Goal: Task Accomplishment & Management: Manage account settings

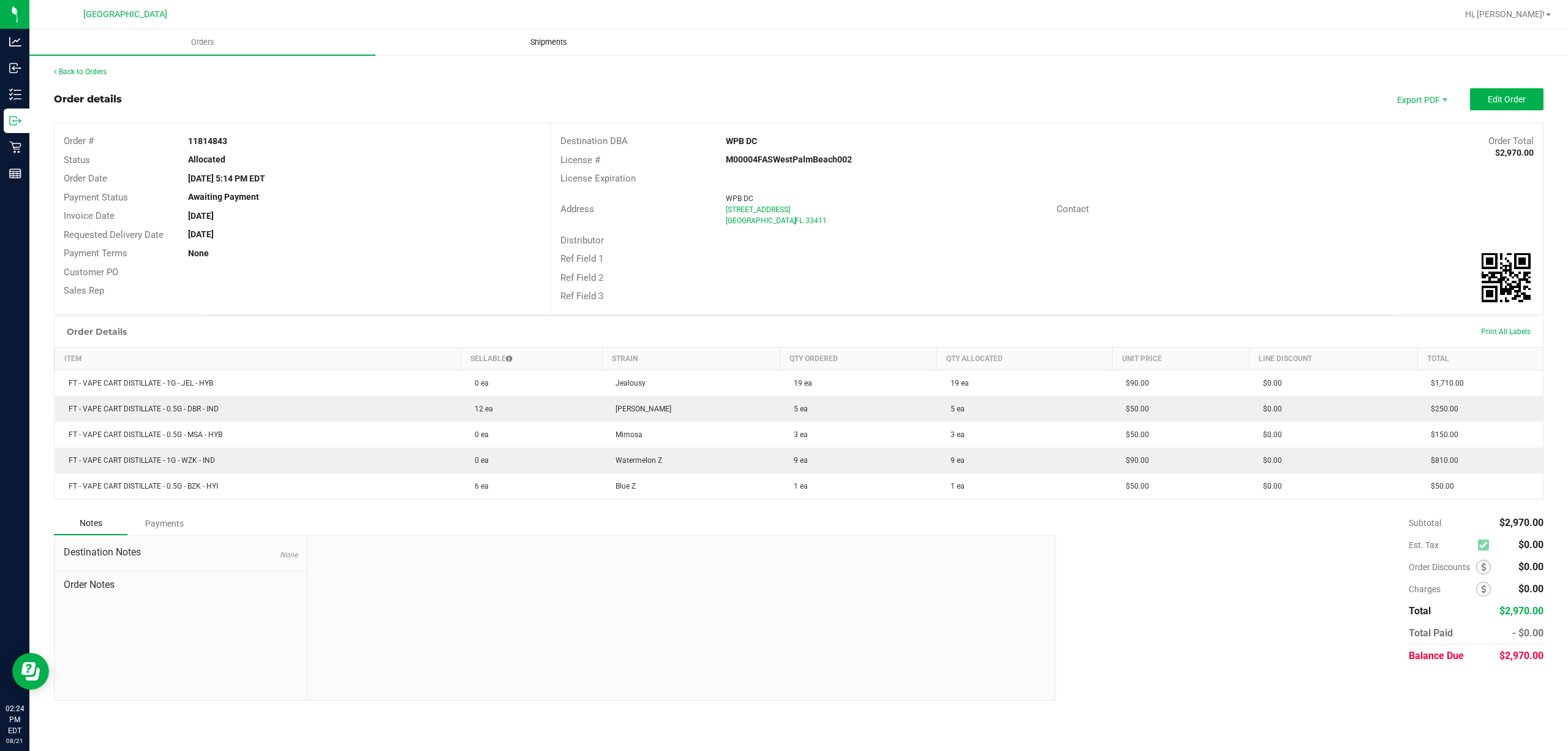
click at [530, 43] on span "Shipments" at bounding box center [548, 42] width 70 height 11
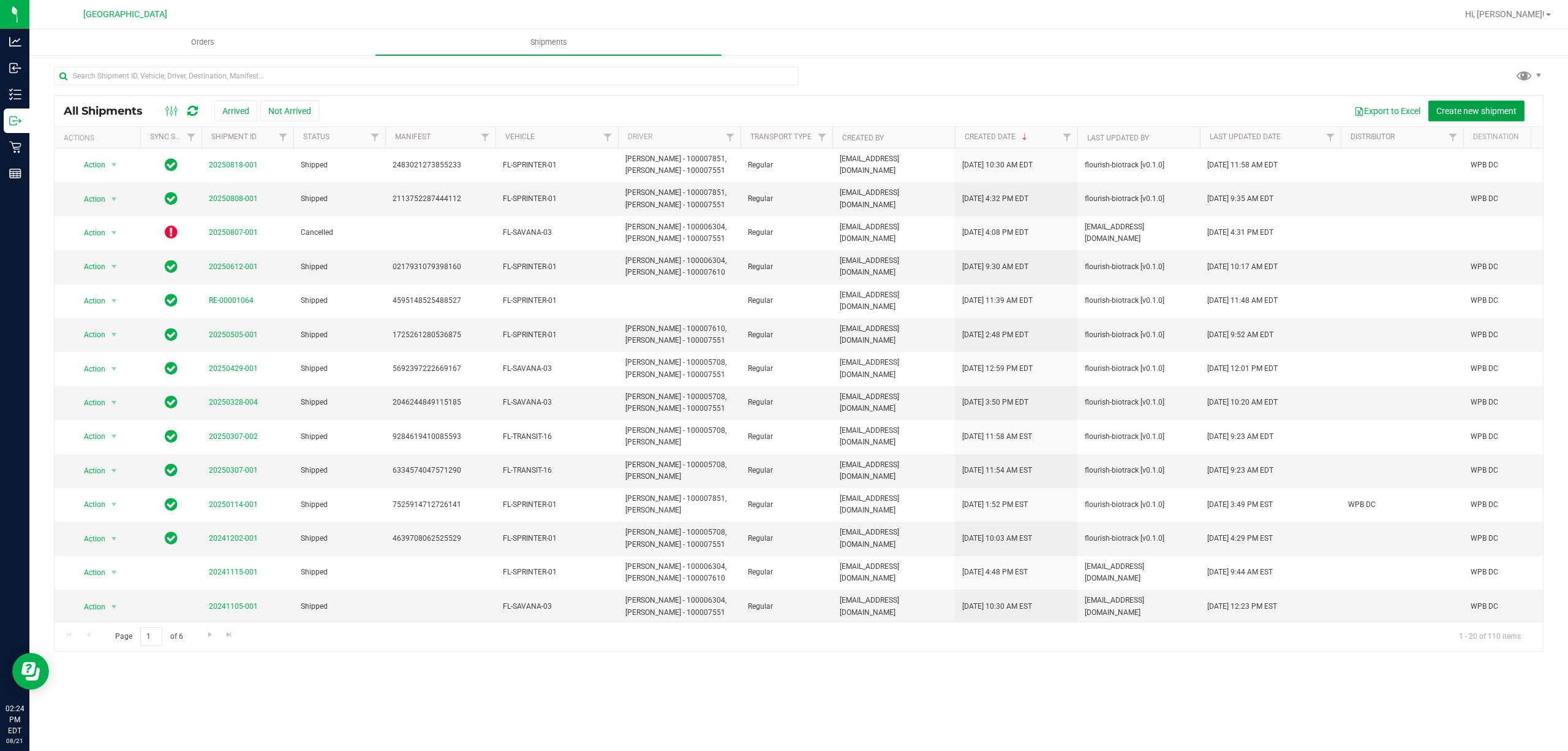
click at [1454, 116] on span "Create new shipment" at bounding box center [1477, 111] width 80 height 10
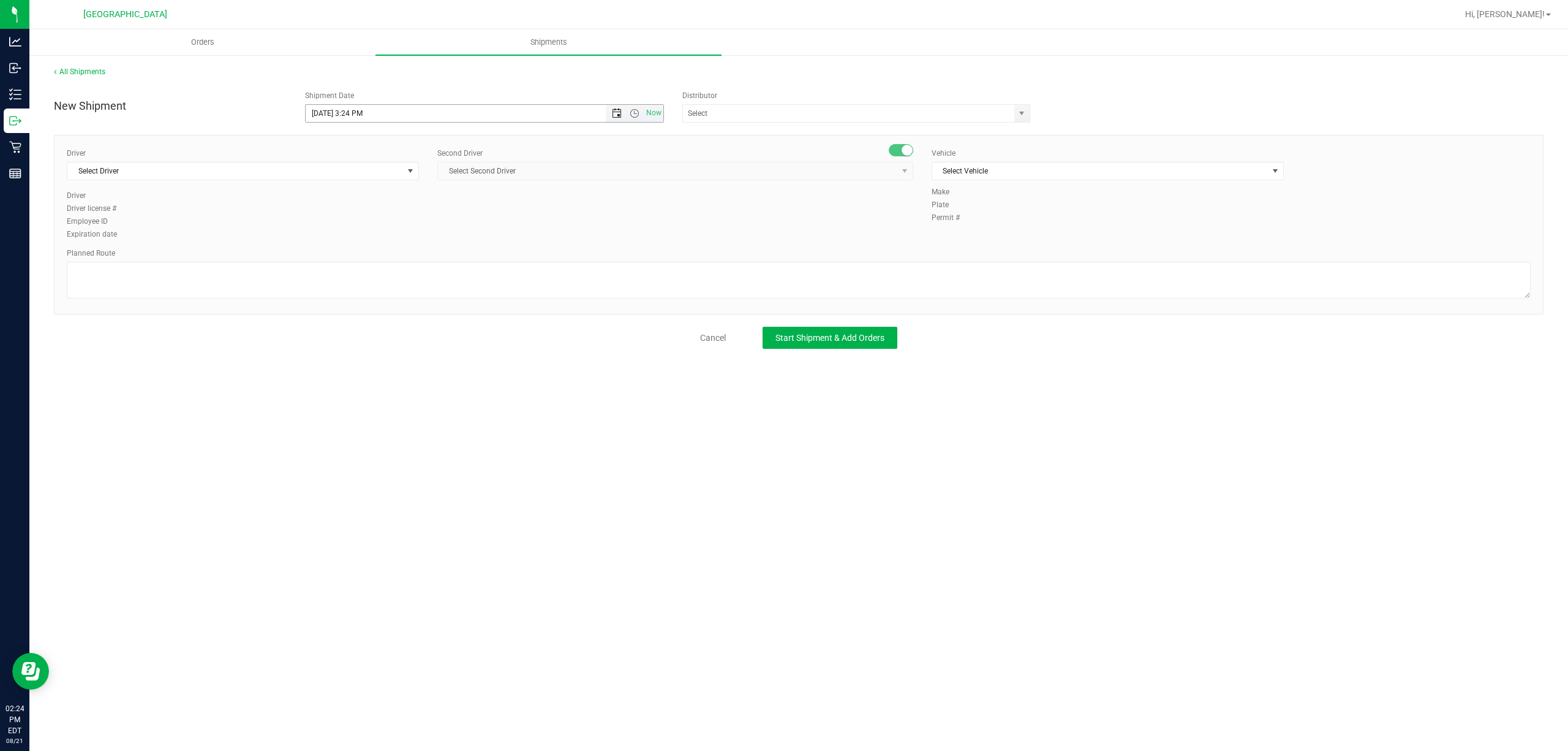
click at [620, 116] on span "Open the date view" at bounding box center [617, 113] width 10 height 10
click at [398, 236] on link "22" at bounding box center [406, 238] width 18 height 19
click at [634, 113] on span "Open the time view" at bounding box center [635, 113] width 10 height 10
click at [346, 187] on li "12:00 PM" at bounding box center [483, 185] width 356 height 16
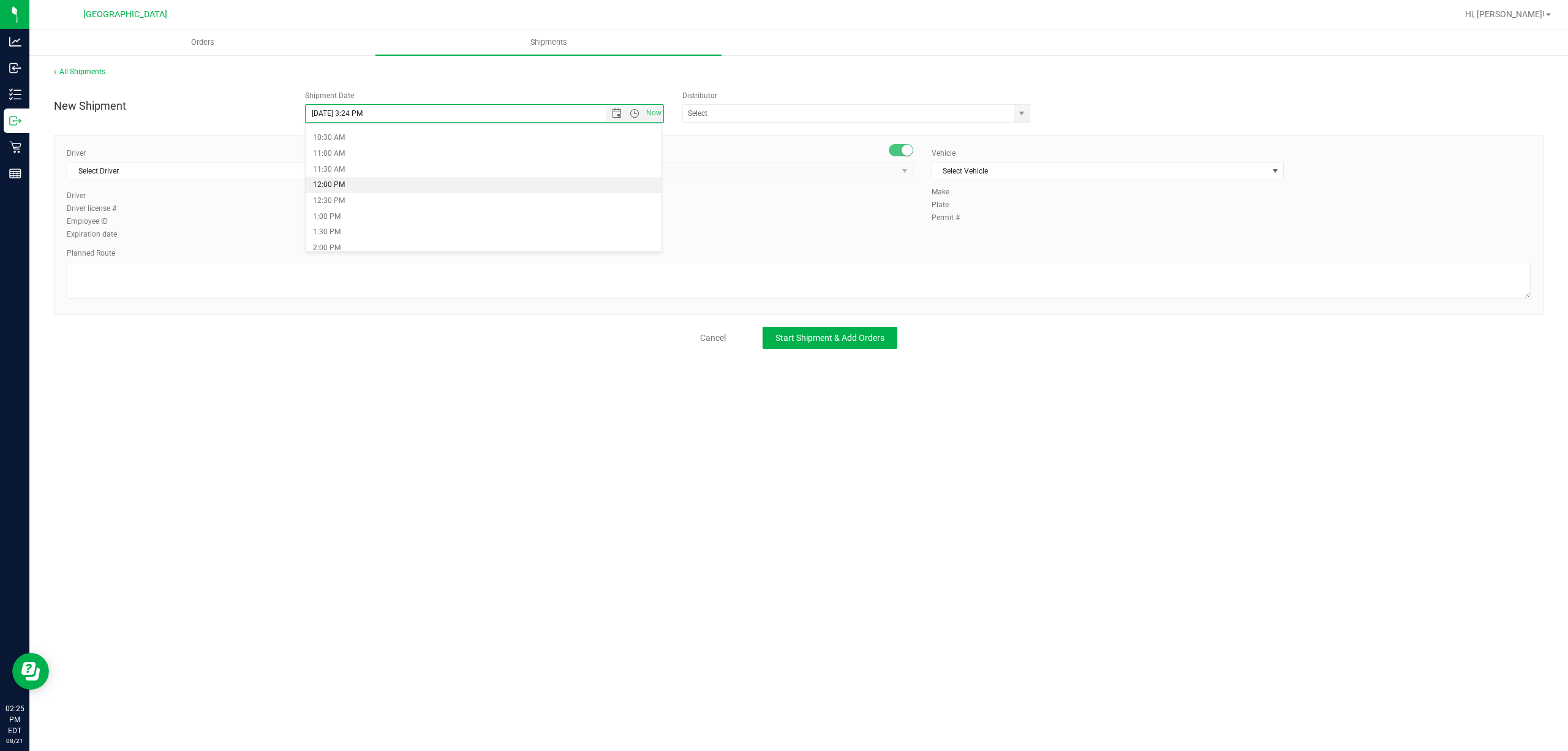
type input "[DATE] 12:00 PM"
click at [412, 176] on span "select" at bounding box center [411, 171] width 10 height 10
click at [1079, 170] on span "Select Vehicle" at bounding box center [1100, 170] width 336 height 17
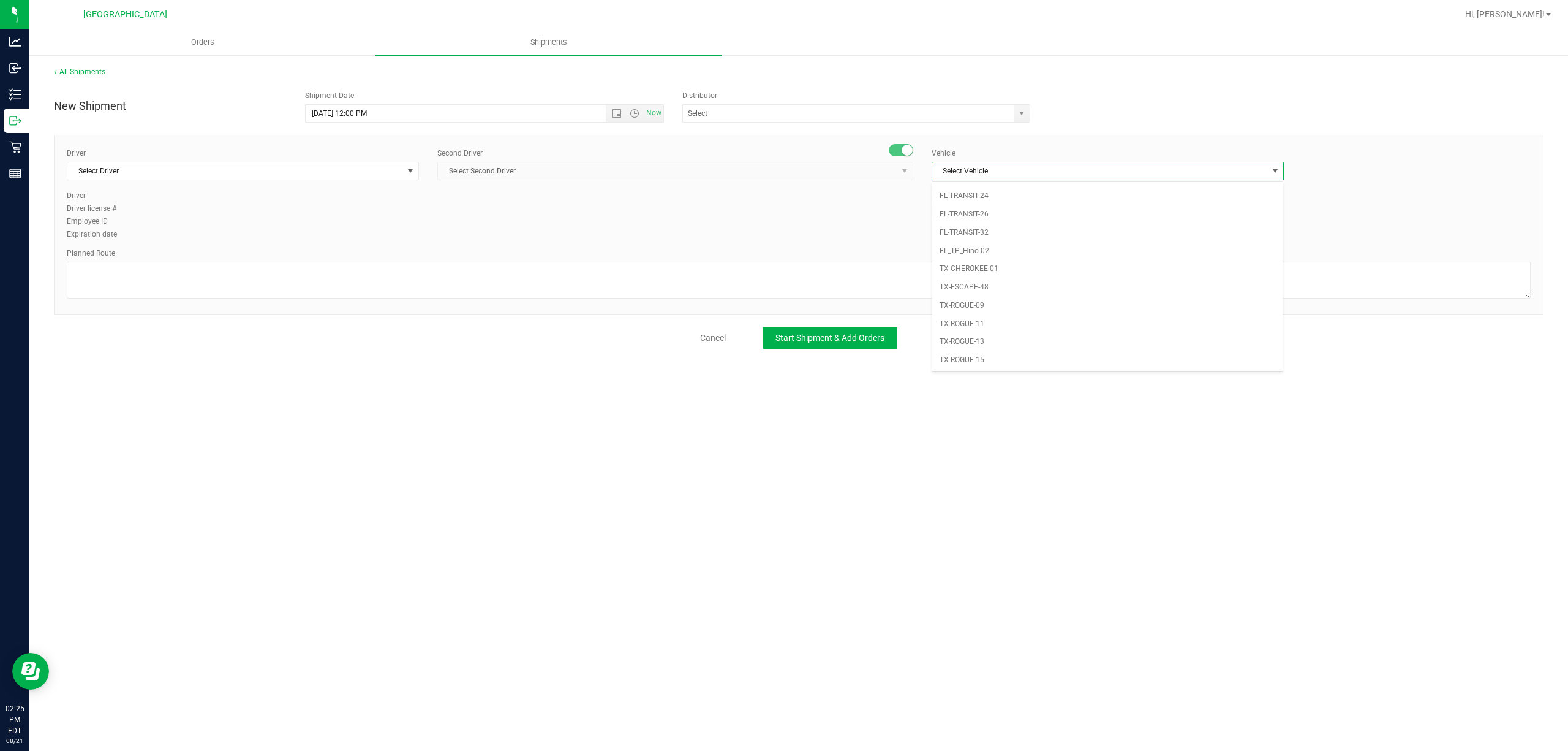
scroll to position [655, 0]
click at [986, 240] on li "FL-SPRINTER-01" at bounding box center [1108, 230] width 351 height 18
click at [214, 172] on span "Select Driver" at bounding box center [235, 170] width 336 height 17
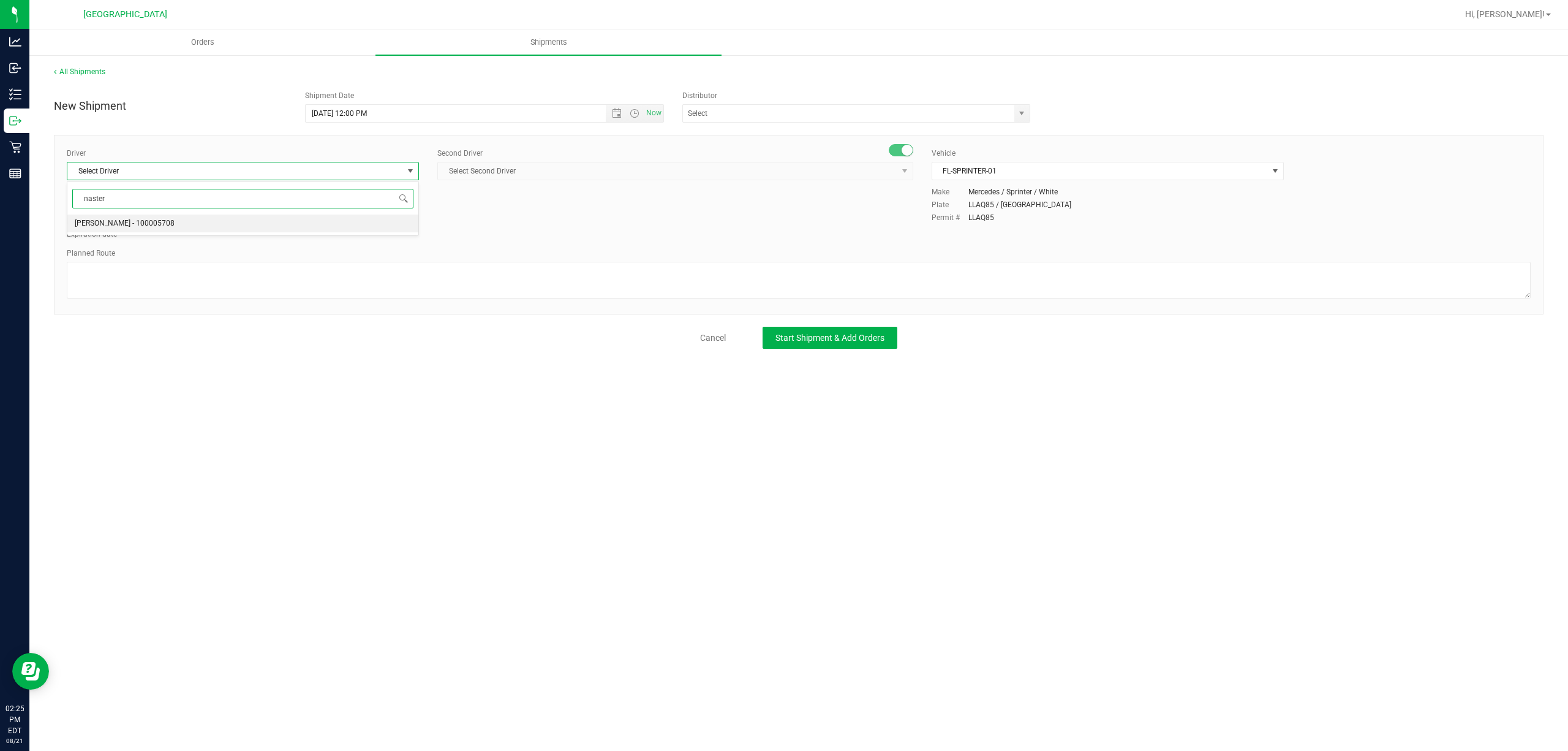
click at [192, 231] on li "[PERSON_NAME] - 100005708" at bounding box center [243, 223] width 351 height 18
type input "naster"
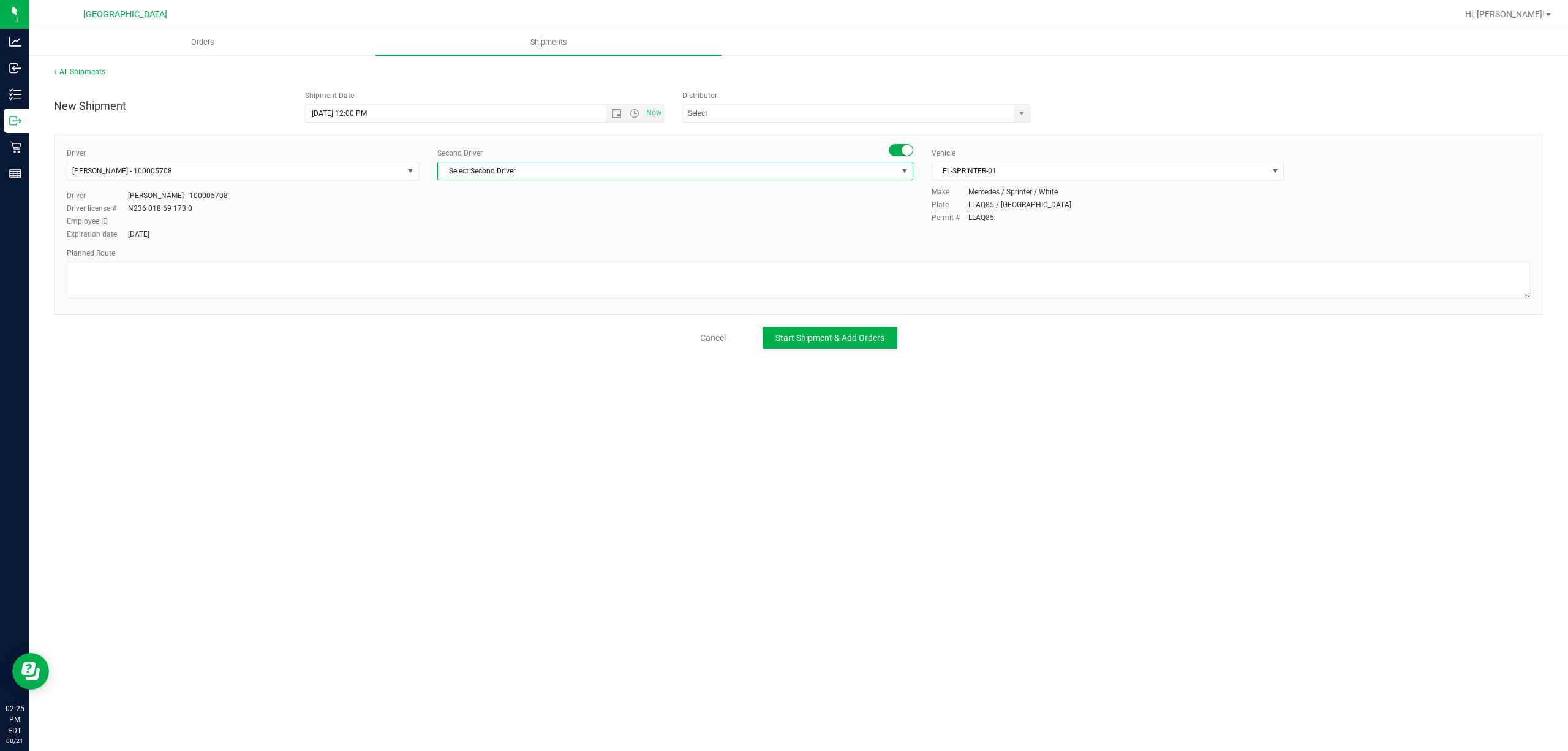
click at [517, 172] on span "Select Second Driver" at bounding box center [668, 170] width 460 height 17
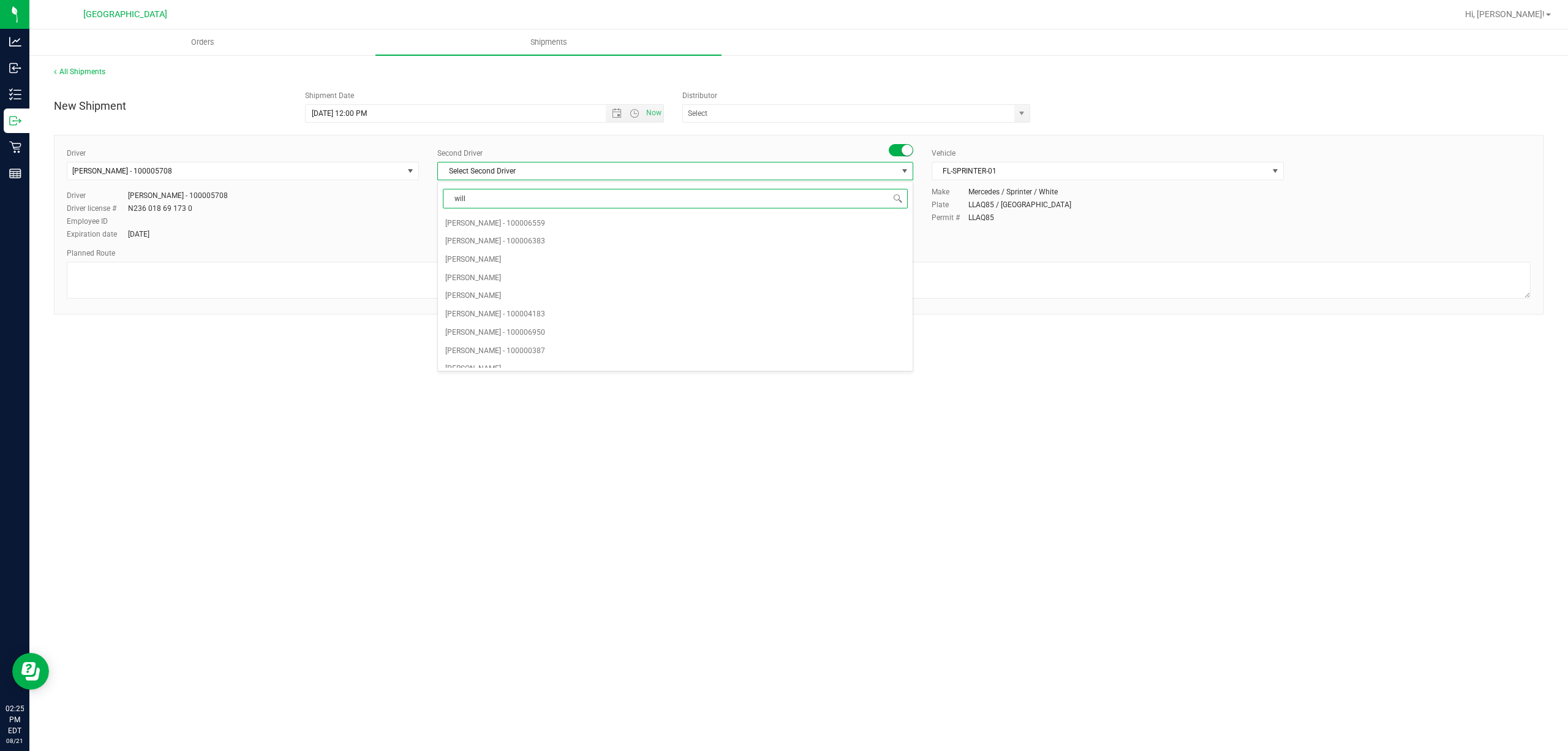
type input "[PERSON_NAME]"
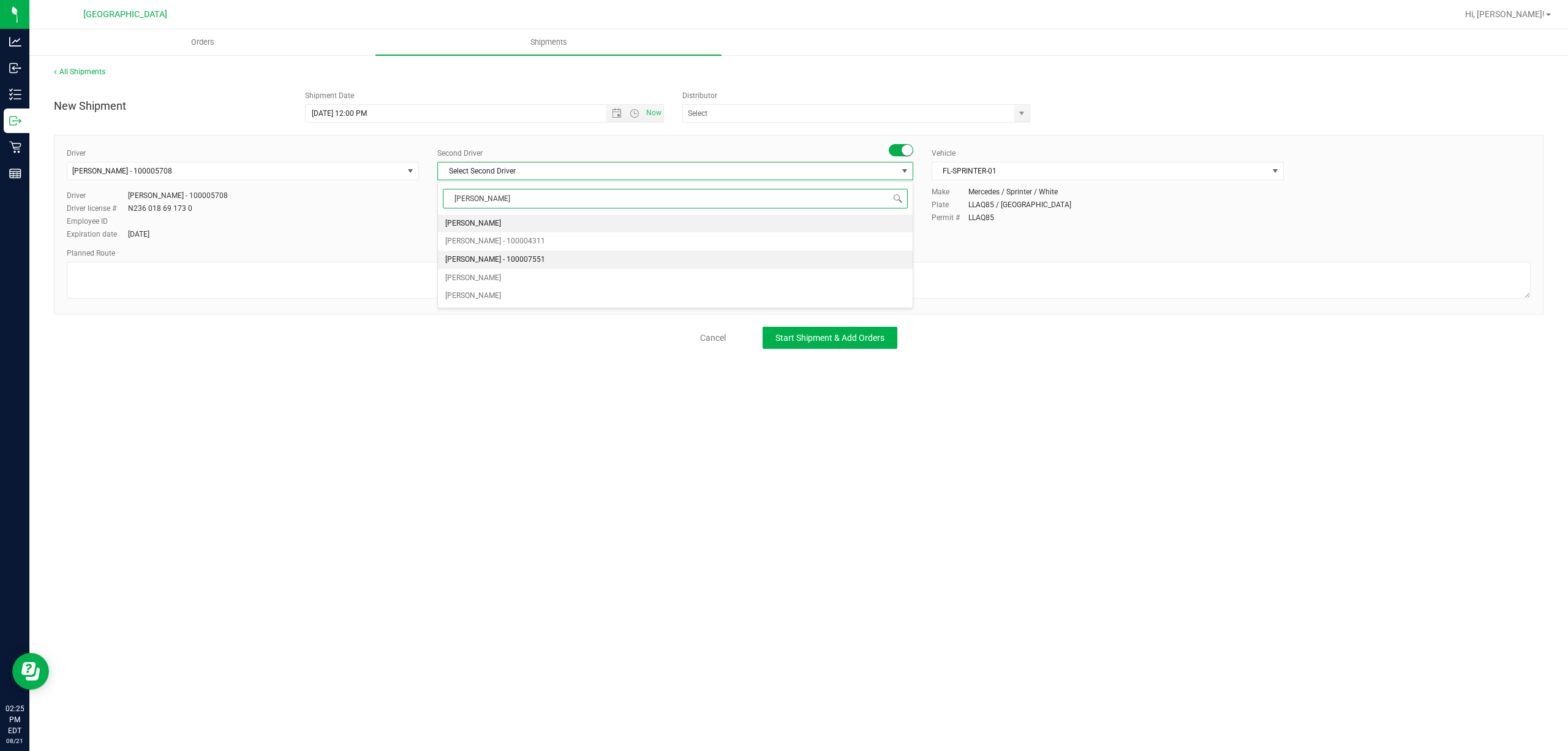
click at [480, 265] on span "[PERSON_NAME] - 100007551" at bounding box center [495, 259] width 100 height 16
click at [609, 282] on textarea at bounding box center [798, 280] width 1464 height 36
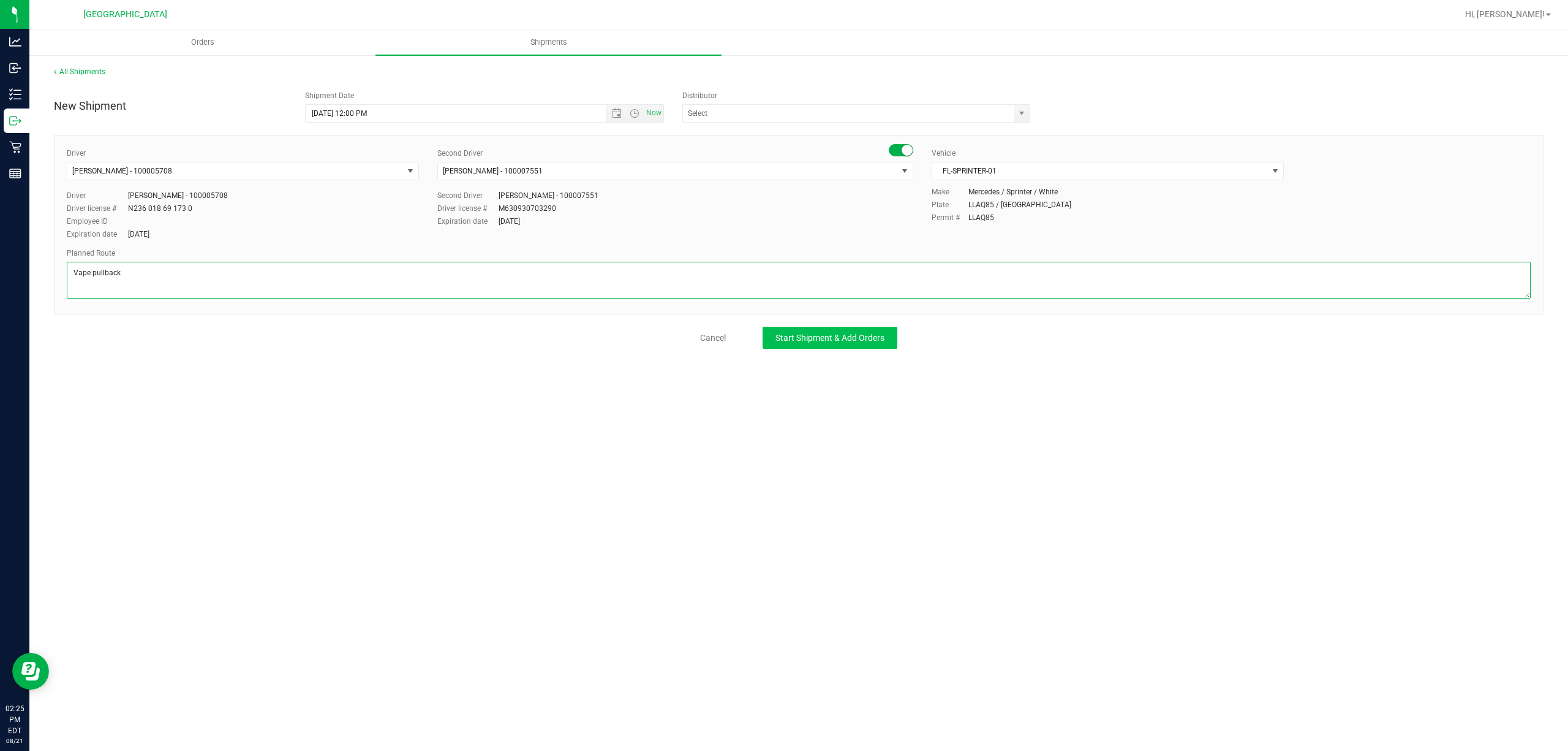
type textarea "Vape pullback"
click at [812, 333] on span "Start Shipment & Add Orders" at bounding box center [829, 338] width 109 height 10
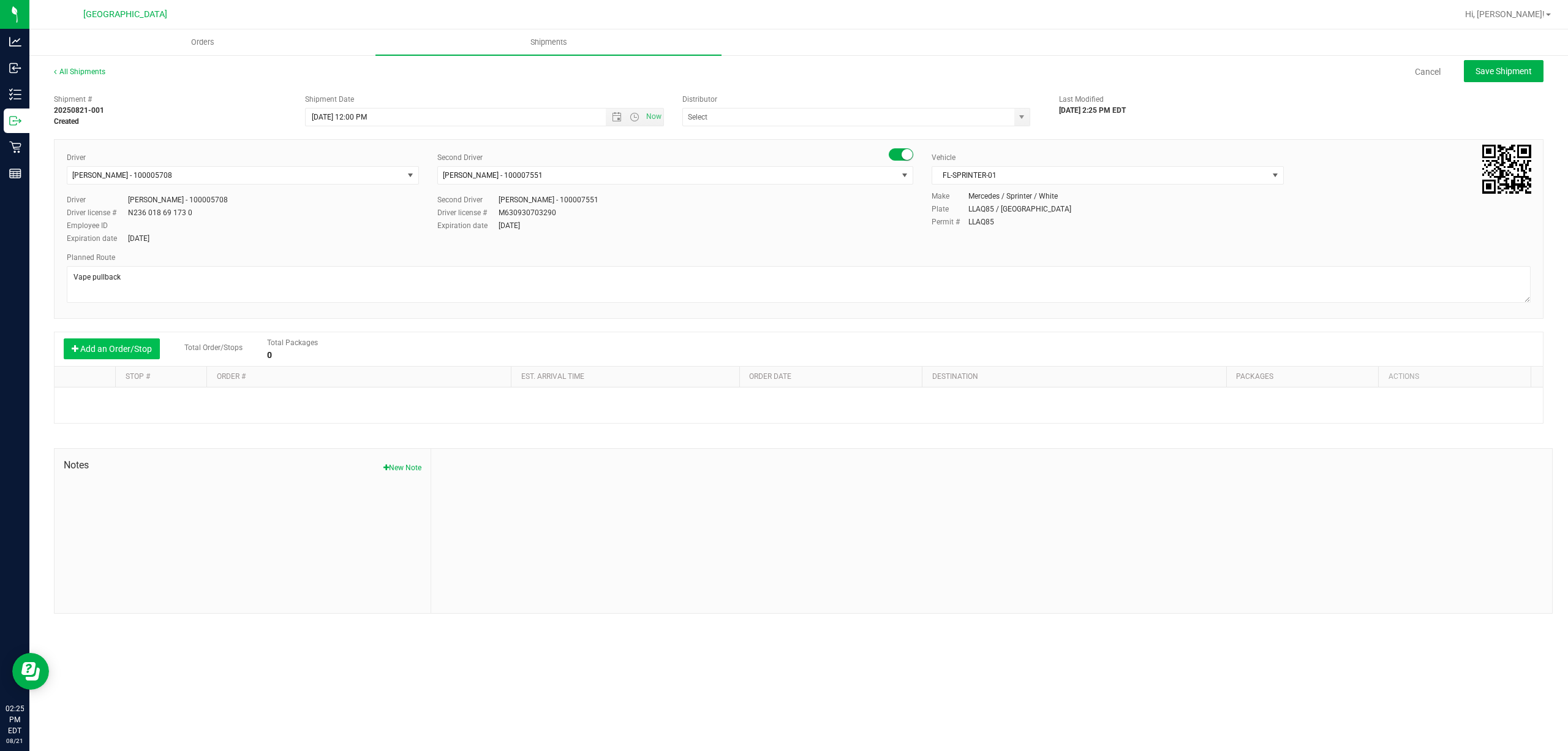
click at [93, 353] on button "Add an Order/Stop" at bounding box center [111, 348] width 96 height 21
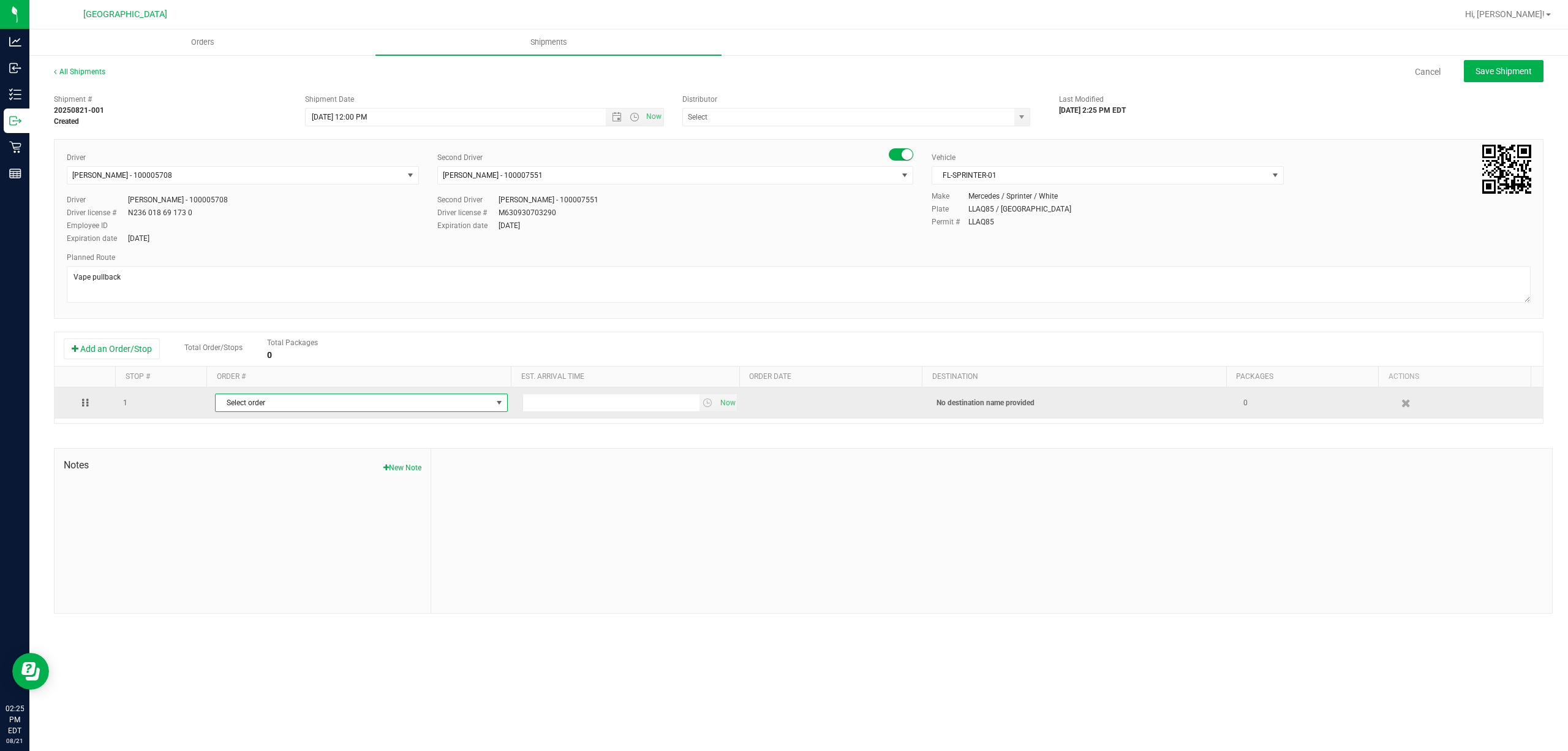
click at [376, 398] on span "Select order" at bounding box center [353, 402] width 275 height 17
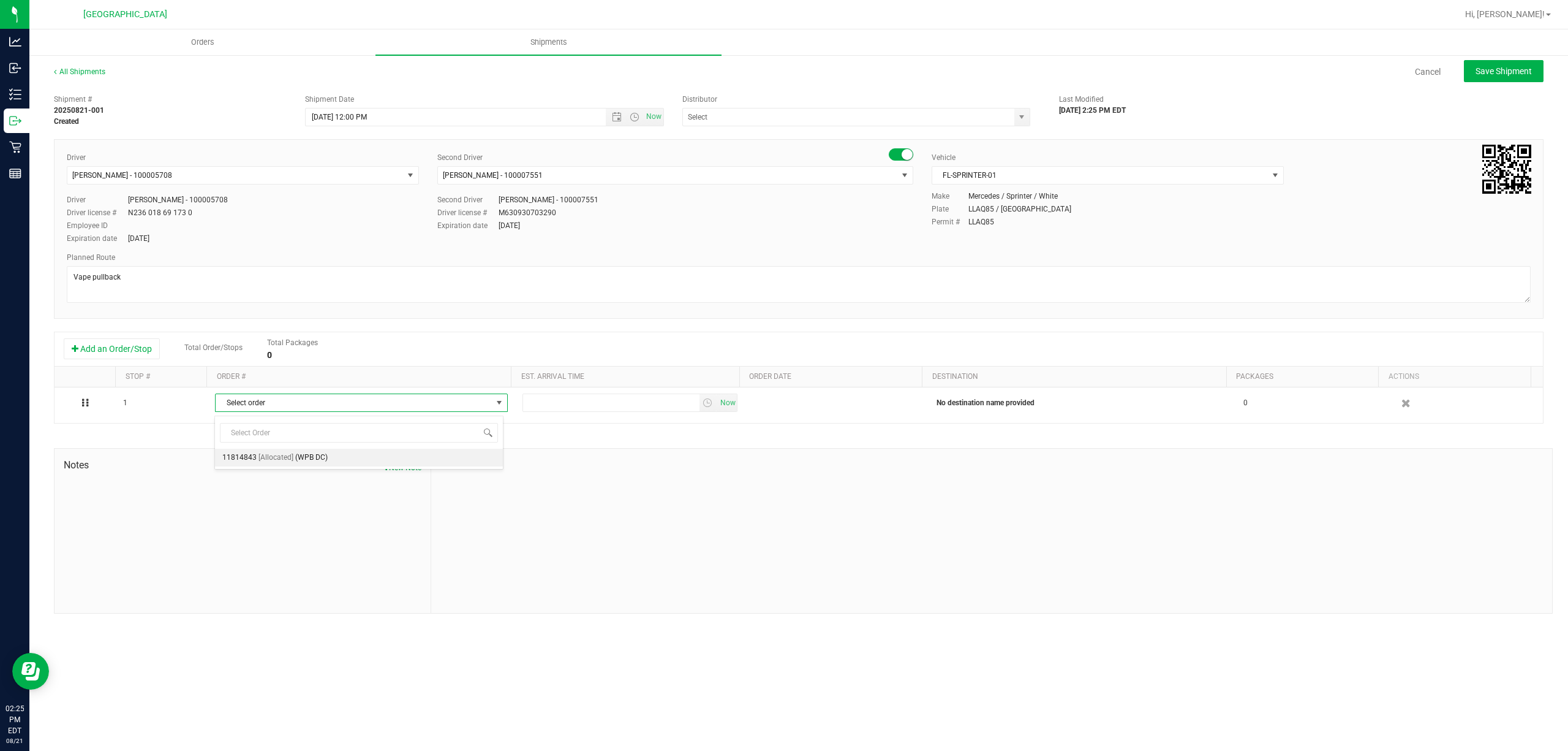
click at [250, 461] on span "11814843" at bounding box center [240, 457] width 35 height 16
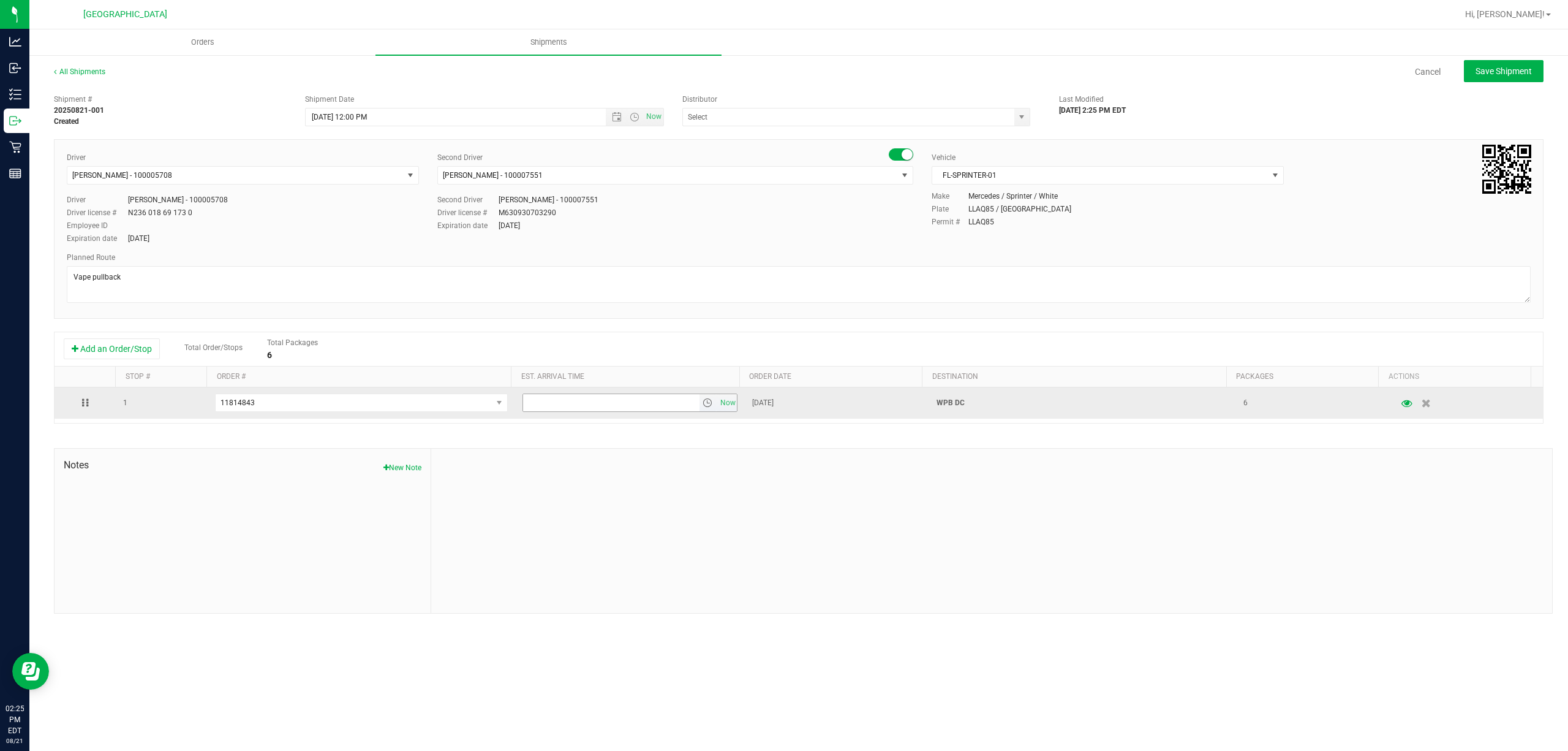
click at [703, 407] on span "select" at bounding box center [708, 403] width 10 height 10
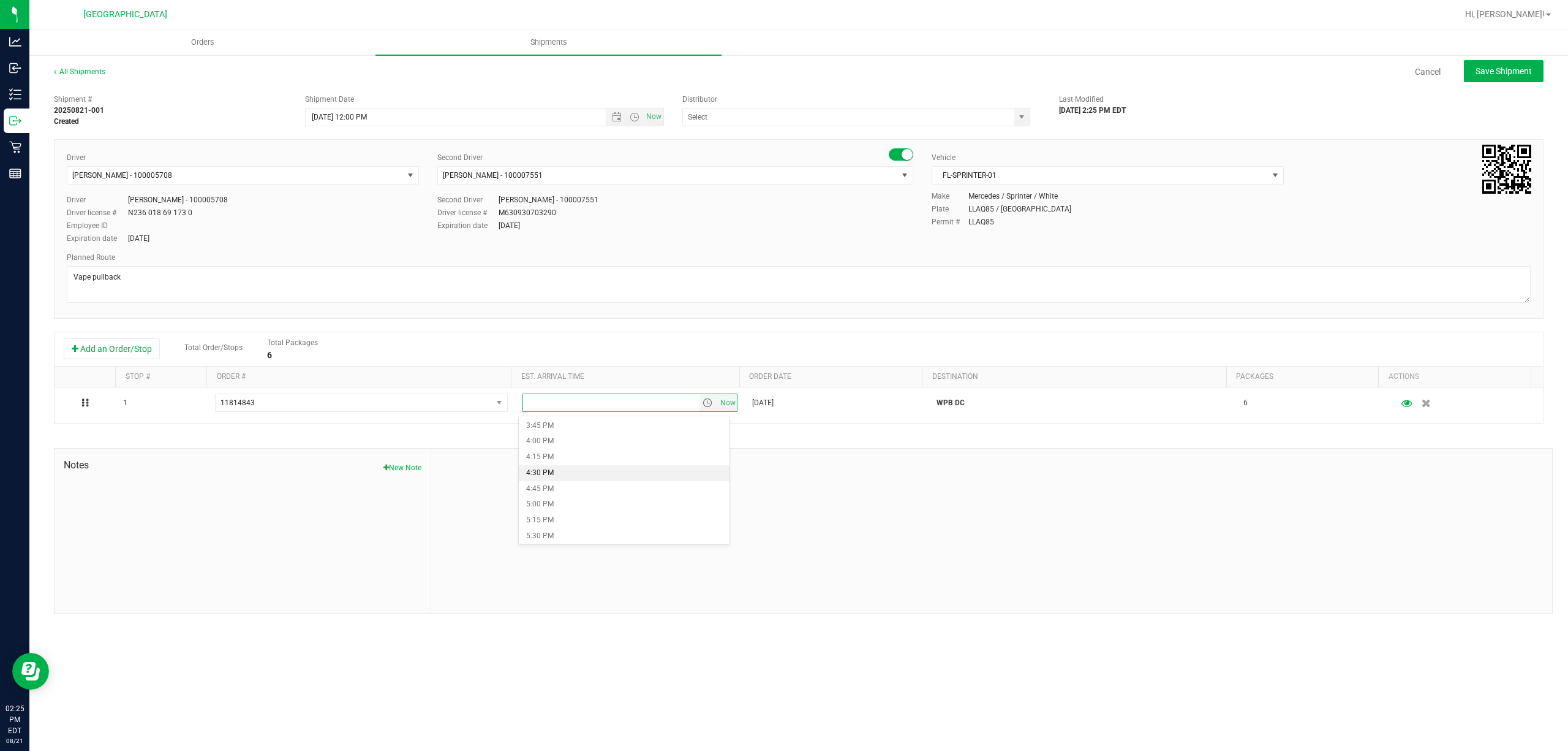
scroll to position [981, 0]
click at [542, 516] on li "5:00 PM" at bounding box center [624, 516] width 211 height 16
click at [1527, 74] on span "Save Shipment" at bounding box center [1504, 71] width 57 height 10
type input "[DATE] 4:00 PM"
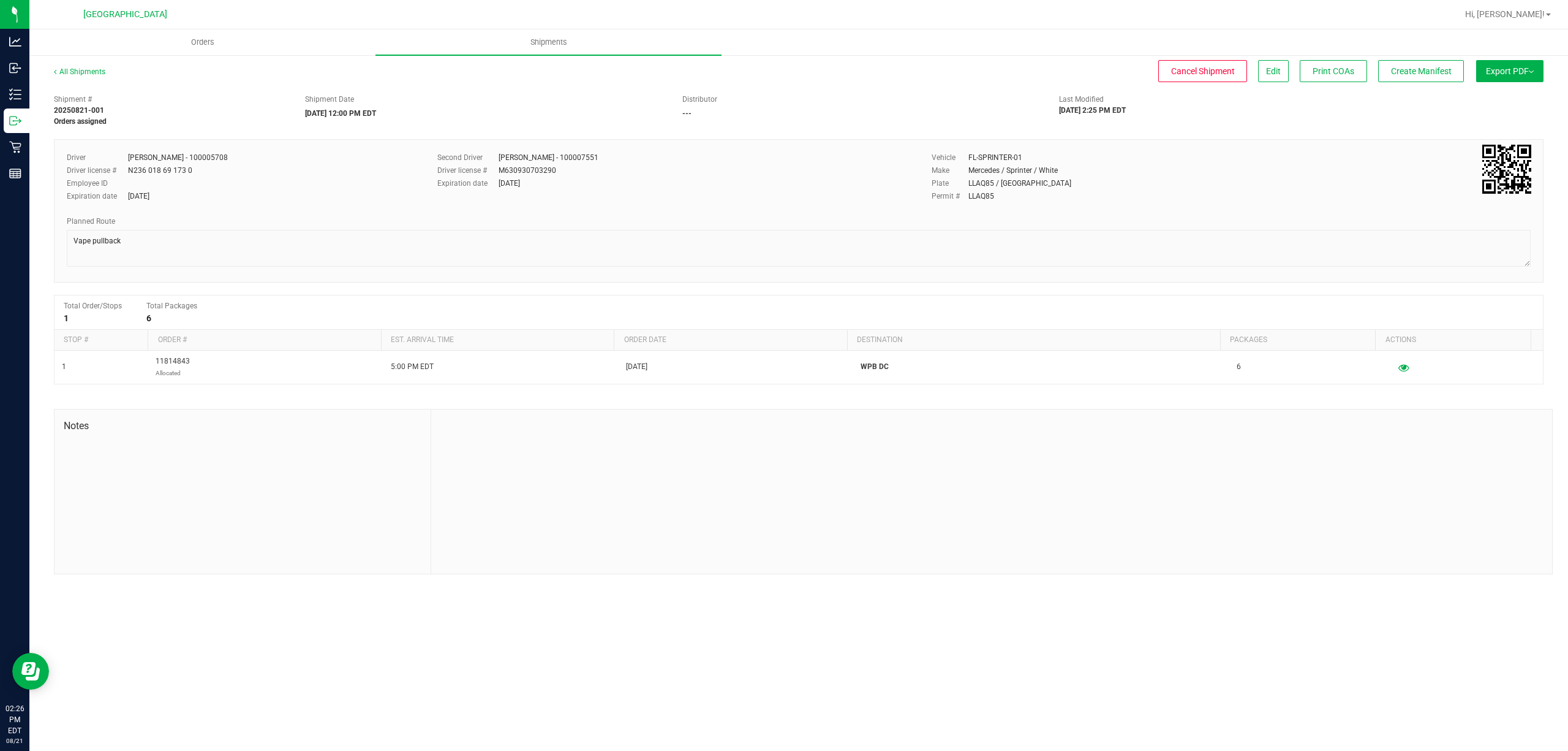
click at [1515, 65] on button "Export PDF" at bounding box center [1510, 70] width 67 height 22
click at [1345, 66] on span "Print COAs" at bounding box center [1333, 71] width 41 height 10
click at [1378, 121] on div "Shipment # 20250821-001 Orders assigned Shipment Date [DATE] 12:00 PM EDT Distr…" at bounding box center [798, 107] width 1508 height 38
click at [1470, 99] on span "Manifest by Package ID" at bounding box center [1492, 98] width 78 height 9
click at [1421, 72] on span "Create Manifest" at bounding box center [1422, 71] width 60 height 10
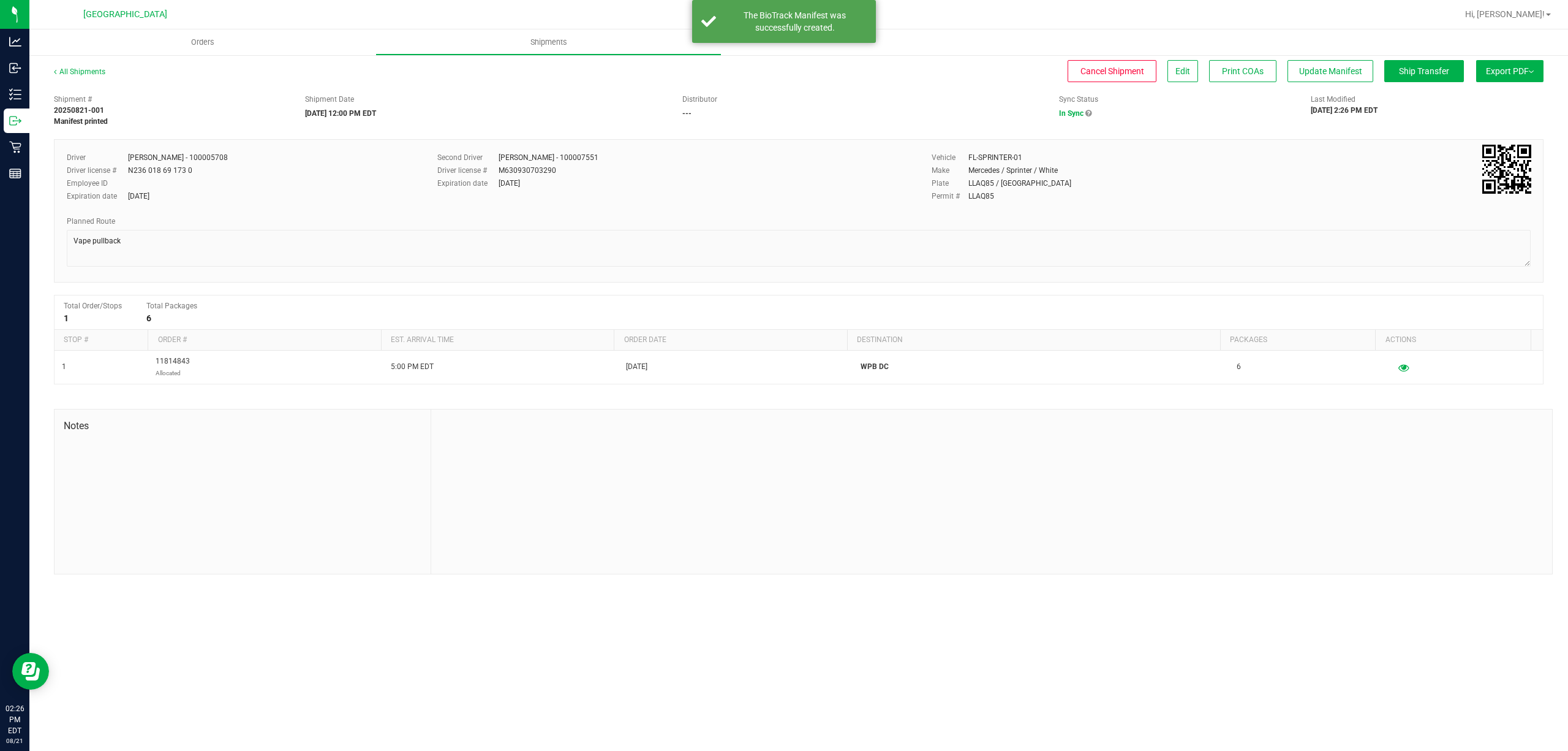
click at [1503, 72] on button "Export PDF" at bounding box center [1510, 70] width 67 height 22
click at [812, 101] on div "Distributor" at bounding box center [861, 99] width 359 height 11
click at [834, 86] on div "All Shipments Cancel Shipment Edit Print COAs Update Manifest Ship Transfer Exp…" at bounding box center [799, 77] width 1490 height 22
